Goal: Find specific page/section: Find specific page/section

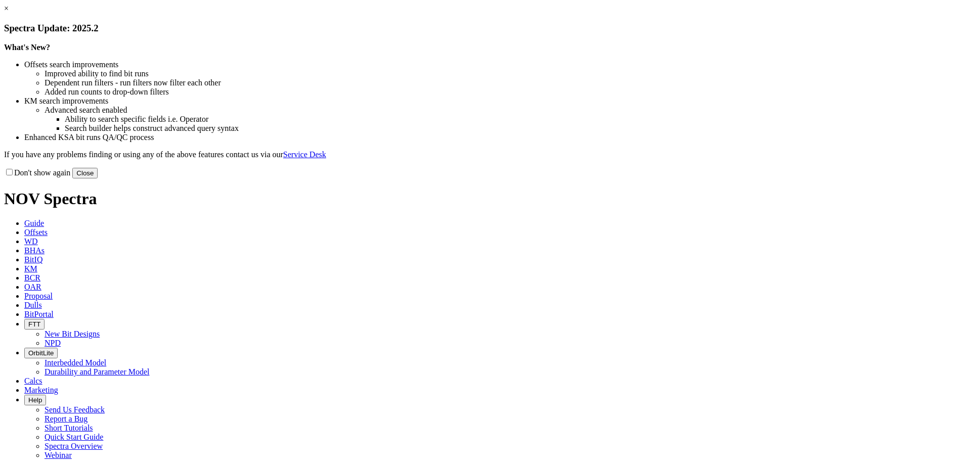
click at [98, 179] on button "Close" at bounding box center [84, 173] width 25 height 11
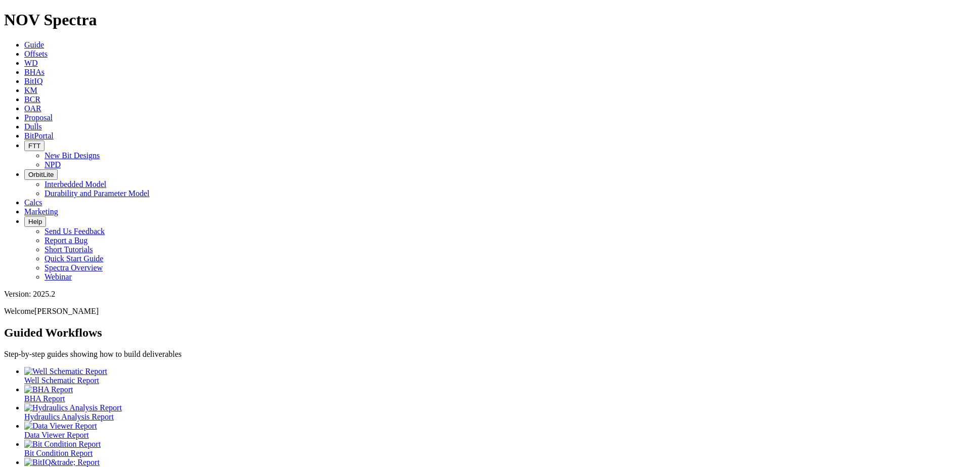
drag, startPoint x: 419, startPoint y: 16, endPoint x: 435, endPoint y: 20, distance: 15.8
click at [42, 122] on span "Dulls" at bounding box center [33, 126] width 18 height 9
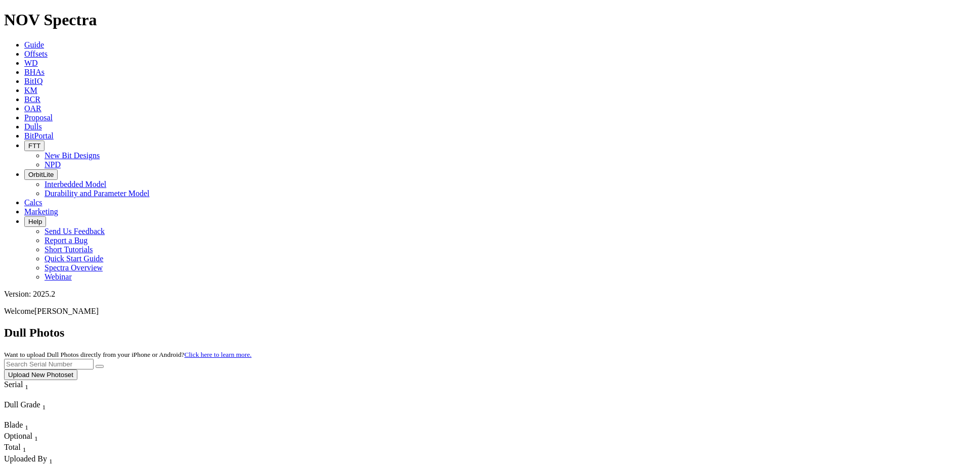
click at [94, 359] on input "text" at bounding box center [49, 364] width 90 height 11
paste input "A307180"
drag, startPoint x: 828, startPoint y: 44, endPoint x: 754, endPoint y: 45, distance: 73.9
click at [94, 359] on input "A307180" at bounding box center [49, 364] width 90 height 11
click at [100, 367] on icon "submit" at bounding box center [100, 367] width 0 height 0
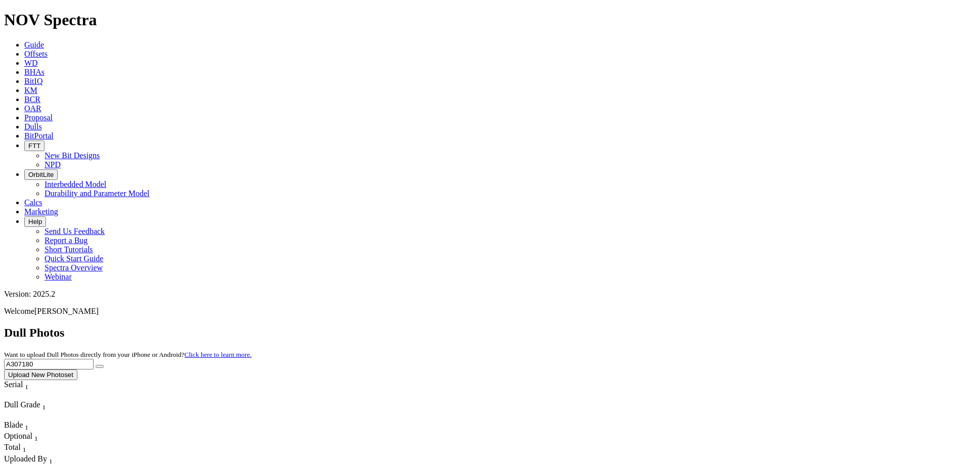
click at [94, 359] on input "A307180" at bounding box center [49, 364] width 90 height 11
type input "A309370"
click at [104, 365] on button "submit" at bounding box center [100, 366] width 8 height 3
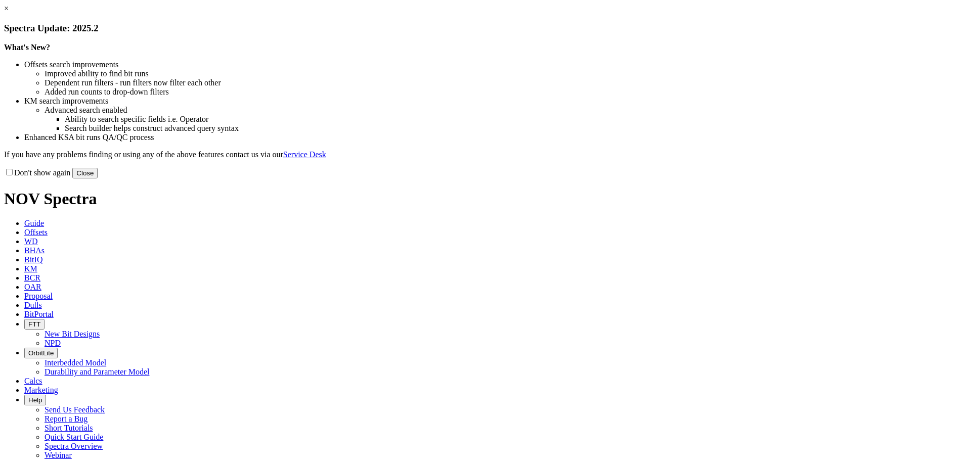
click at [98, 179] on button "Close" at bounding box center [84, 173] width 25 height 11
